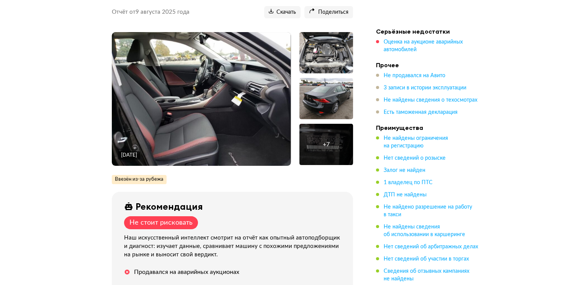
scroll to position [115, 0]
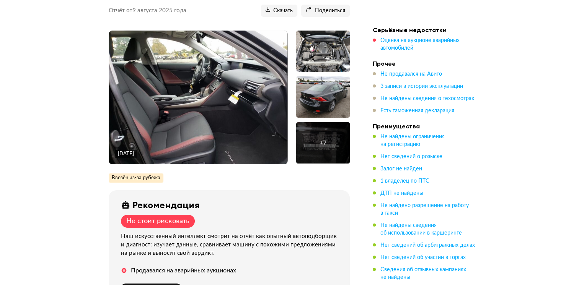
click at [157, 96] on img at bounding box center [198, 98] width 179 height 134
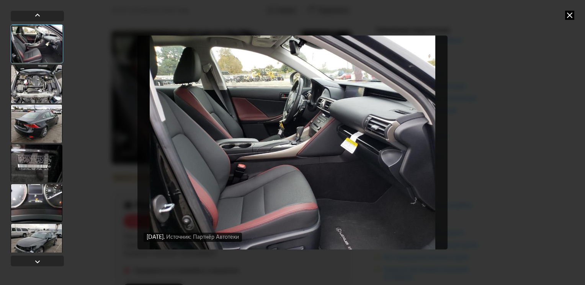
click at [23, 83] on div at bounding box center [37, 84] width 52 height 38
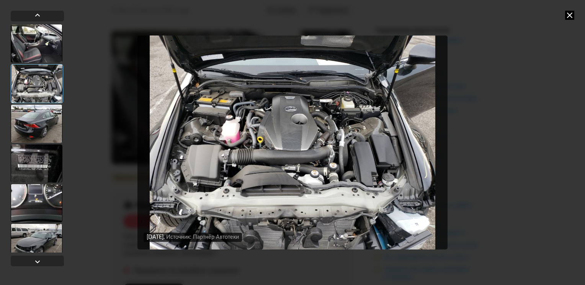
click at [22, 119] on div at bounding box center [37, 124] width 52 height 38
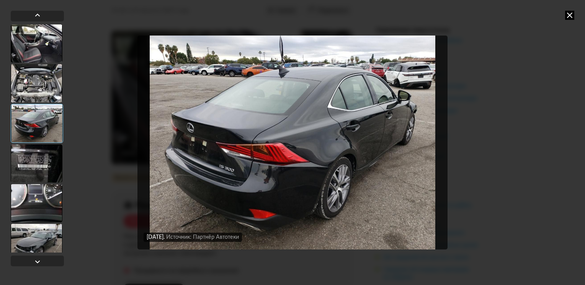
click at [23, 137] on div at bounding box center [37, 123] width 52 height 39
click at [29, 155] on div at bounding box center [37, 164] width 52 height 38
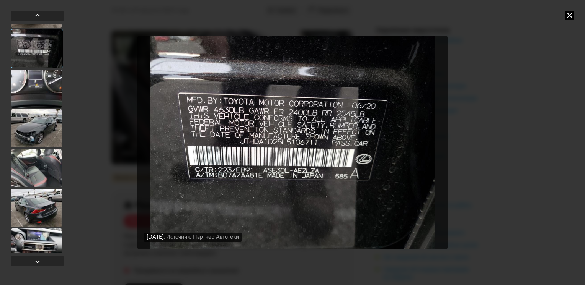
scroll to position [170, 0]
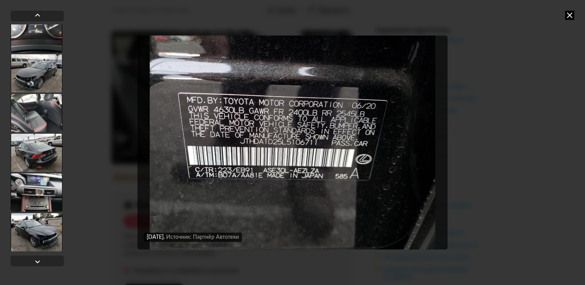
click at [32, 68] on div at bounding box center [37, 73] width 52 height 38
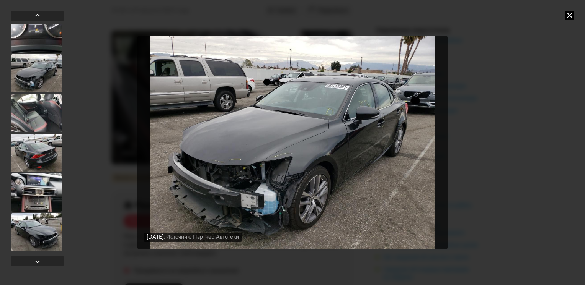
scroll to position [170, 0]
click at [36, 119] on div at bounding box center [37, 114] width 52 height 38
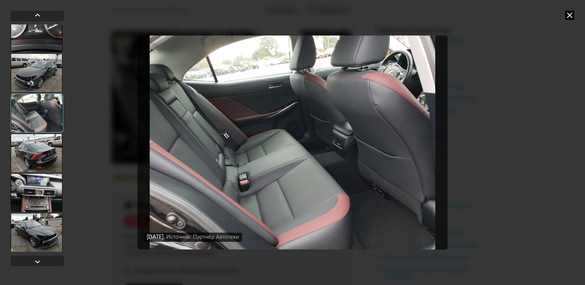
click at [31, 152] on div at bounding box center [37, 153] width 52 height 38
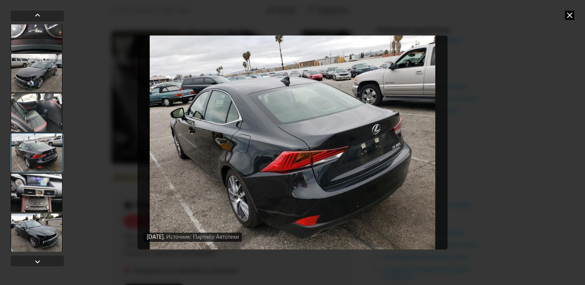
click at [28, 189] on div at bounding box center [37, 193] width 52 height 38
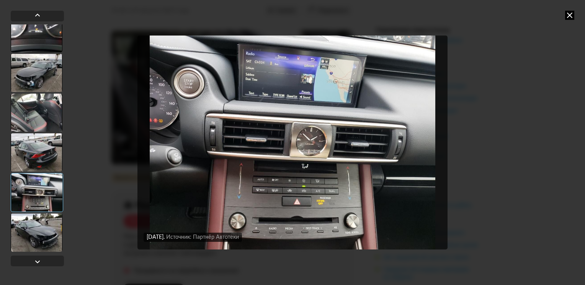
click at [31, 234] on div at bounding box center [37, 233] width 52 height 38
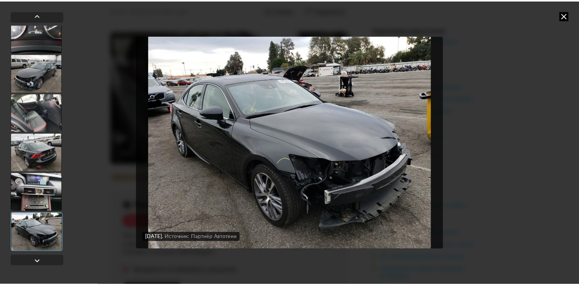
scroll to position [170, 0]
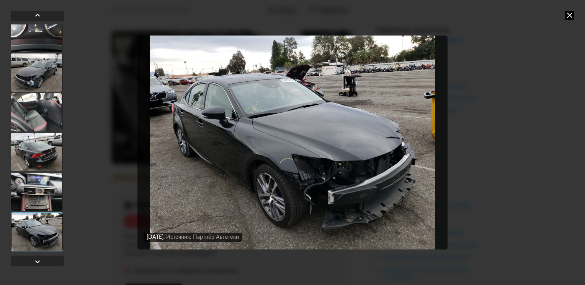
click at [567, 15] on icon at bounding box center [569, 15] width 9 height 9
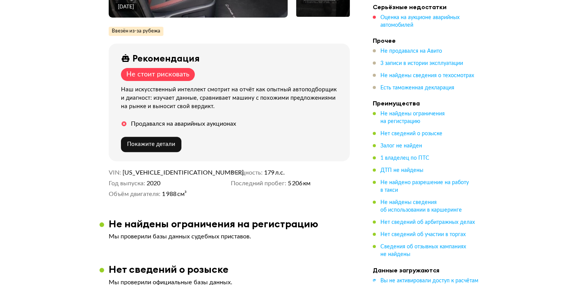
scroll to position [268, 0]
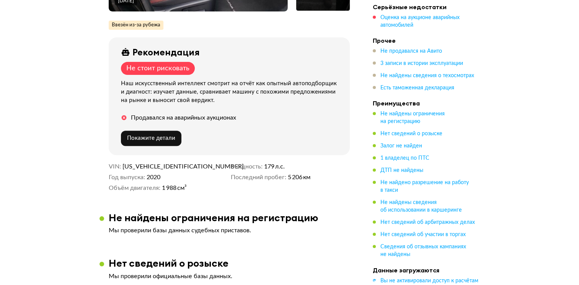
click at [144, 163] on span "[US_VEHICLE_IDENTIFICATION_NUMBER]" at bounding box center [166, 167] width 88 height 8
copy span "[US_VEHICLE_IDENTIFICATION_NUMBER]"
